Goal: Share content: Share content

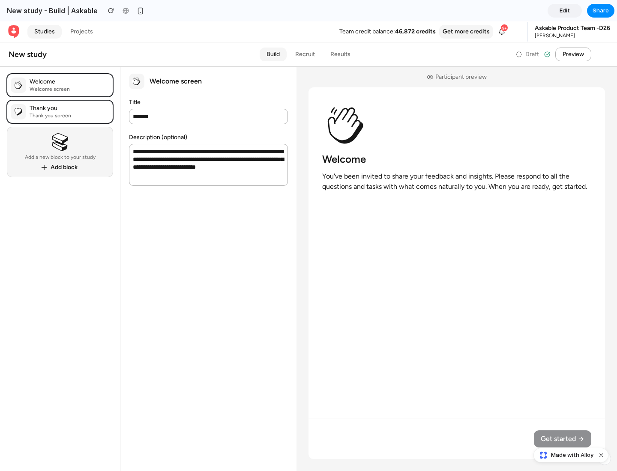
click at [600, 11] on span "Share" at bounding box center [600, 10] width 16 height 9
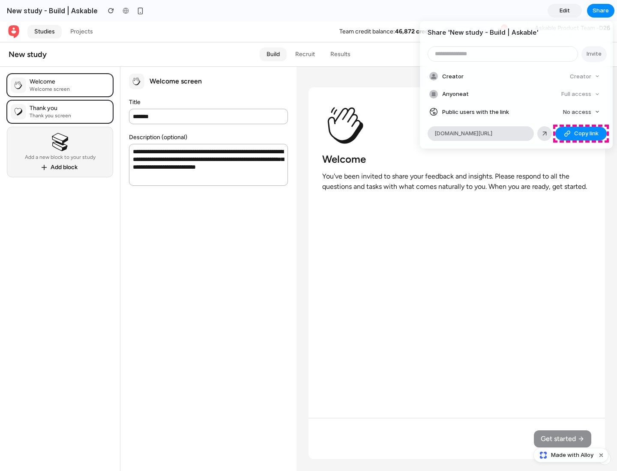
click at [581, 134] on span "Copy link" at bounding box center [586, 133] width 24 height 9
click at [572, 455] on div "Share ' New study - Build | Askable ' Invite Creator Creator Anyone at Full acc…" at bounding box center [308, 235] width 617 height 471
